Goal: Transaction & Acquisition: Download file/media

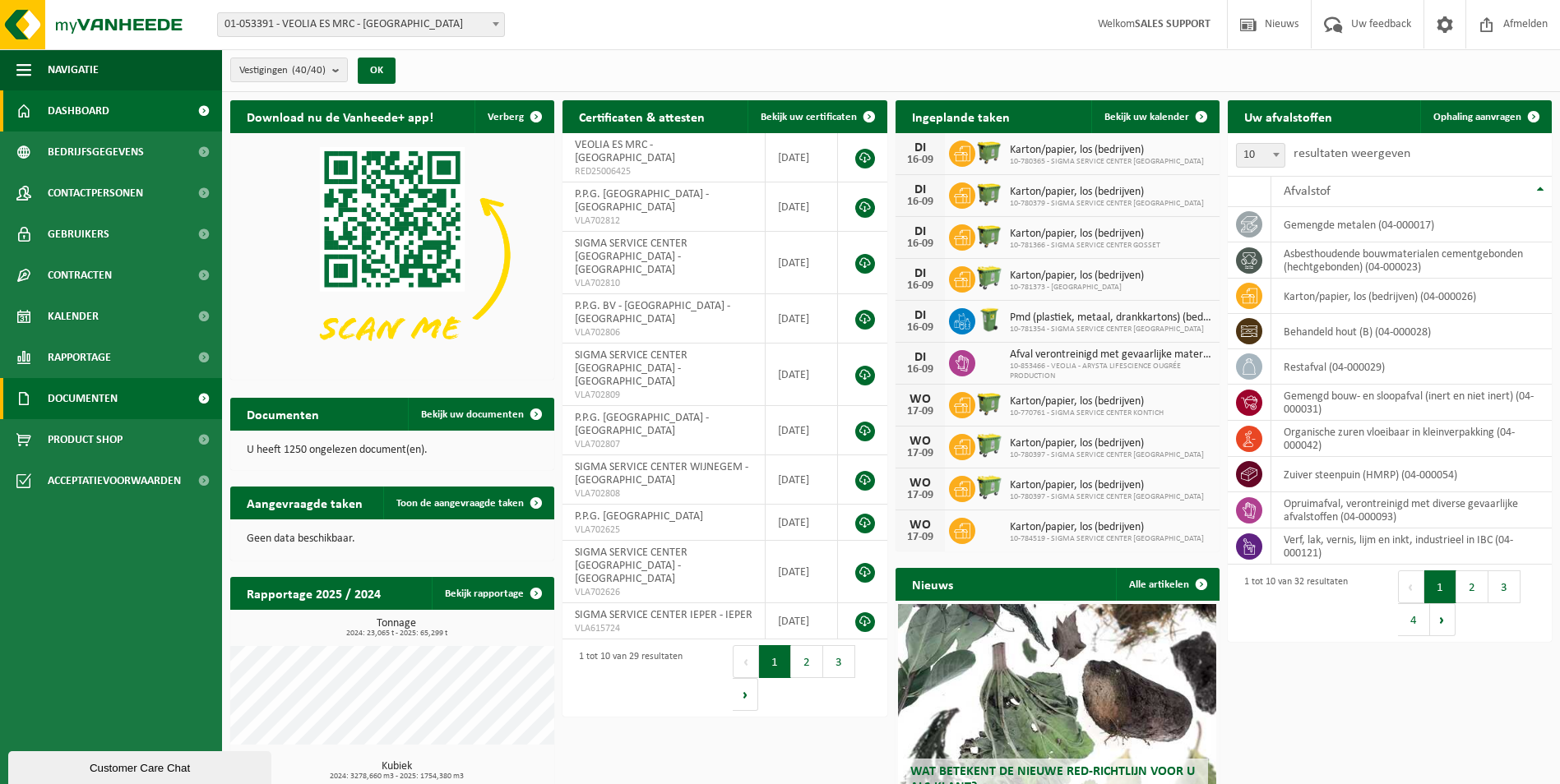
click at [106, 394] on span "Documenten" at bounding box center [83, 398] width 70 height 41
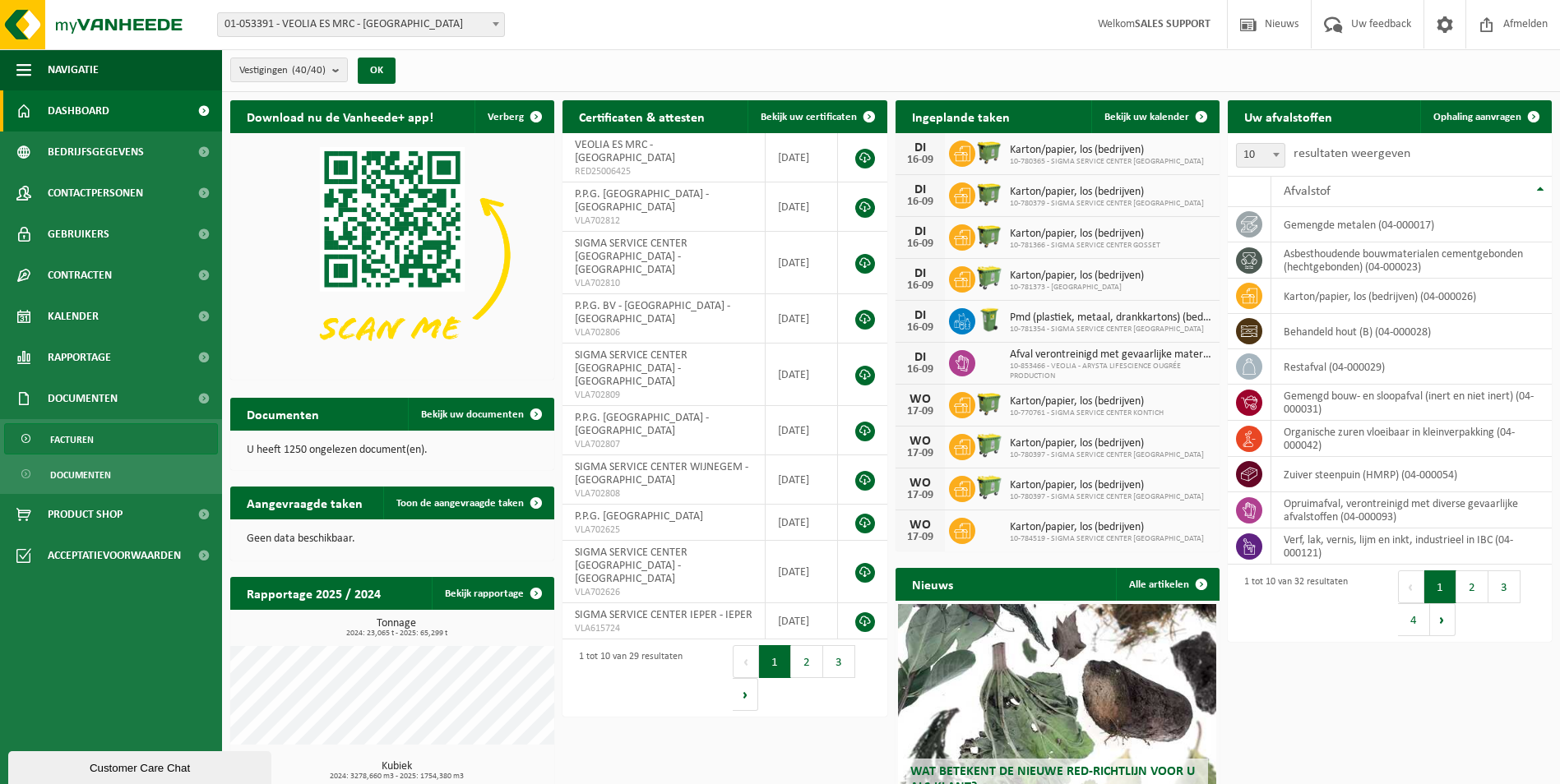
click at [96, 447] on link "Facturen" at bounding box center [111, 439] width 214 height 31
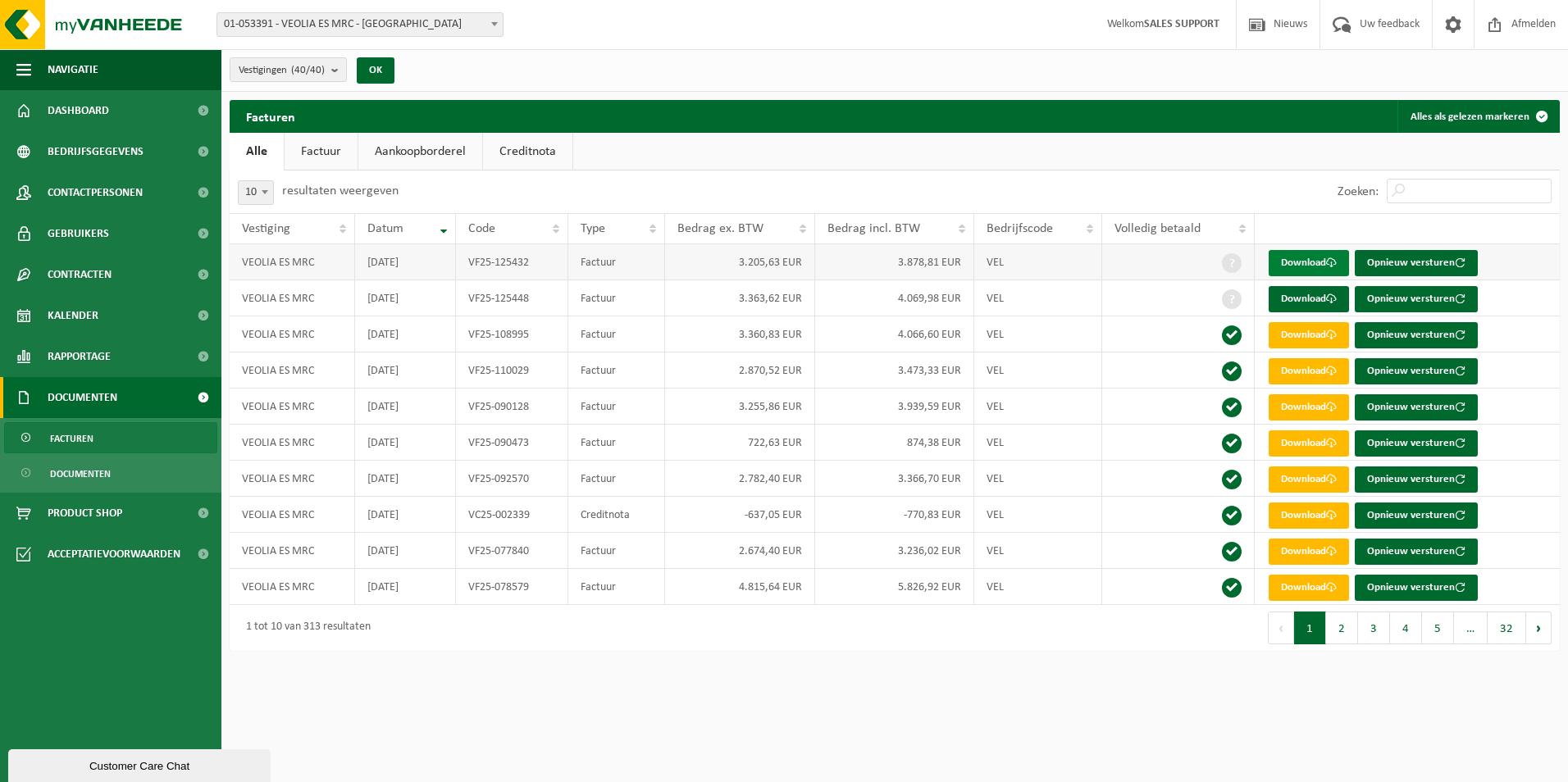
click at [1310, 253] on link "Download" at bounding box center [1309, 263] width 81 height 26
click at [1293, 296] on link "Download" at bounding box center [1309, 298] width 81 height 26
